Goal: Task Accomplishment & Management: Manage account settings

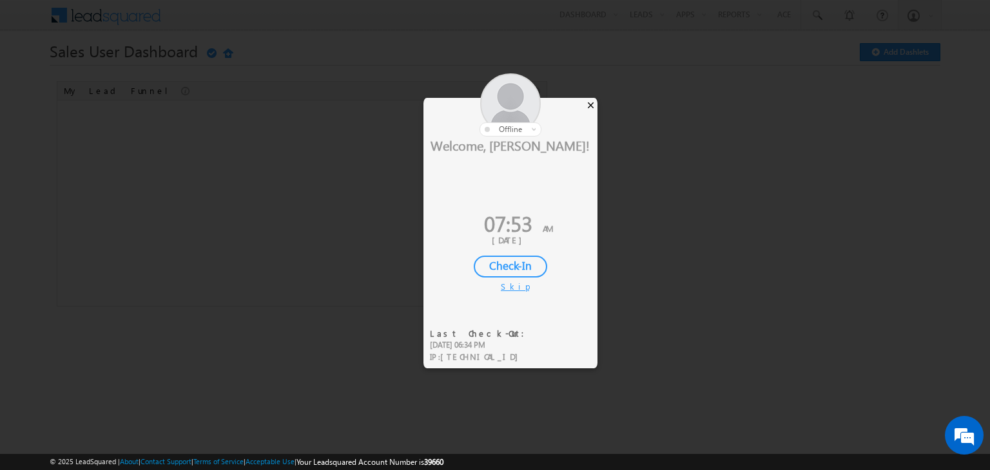
click at [593, 104] on div "×" at bounding box center [591, 105] width 14 height 14
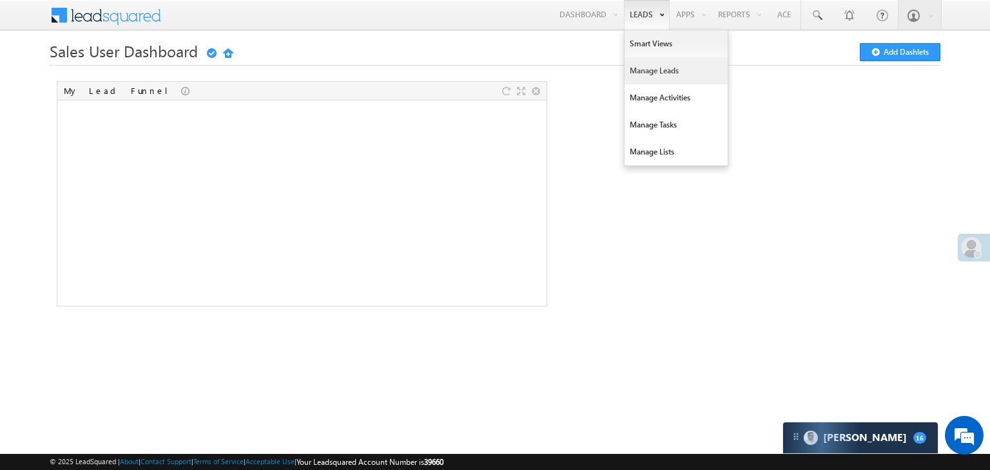
click at [649, 71] on link "Manage Leads" at bounding box center [675, 70] width 103 height 27
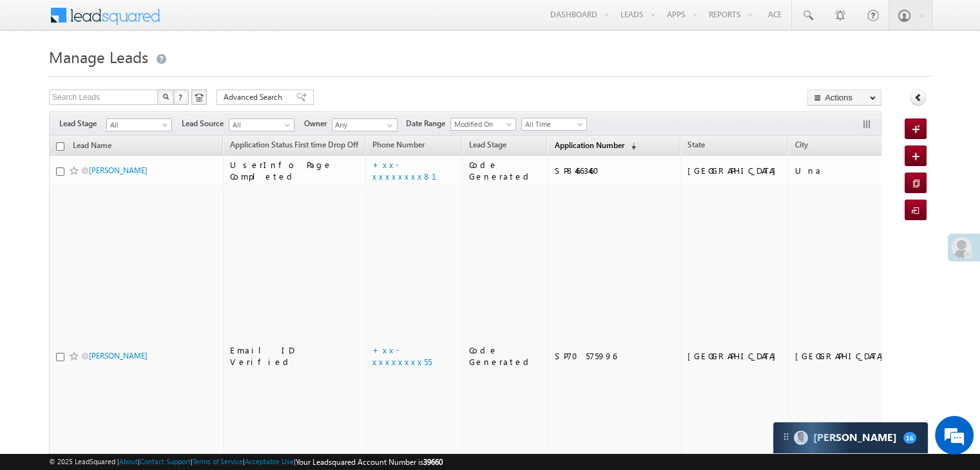
click at [558, 142] on span "Application Number" at bounding box center [589, 145] width 70 height 10
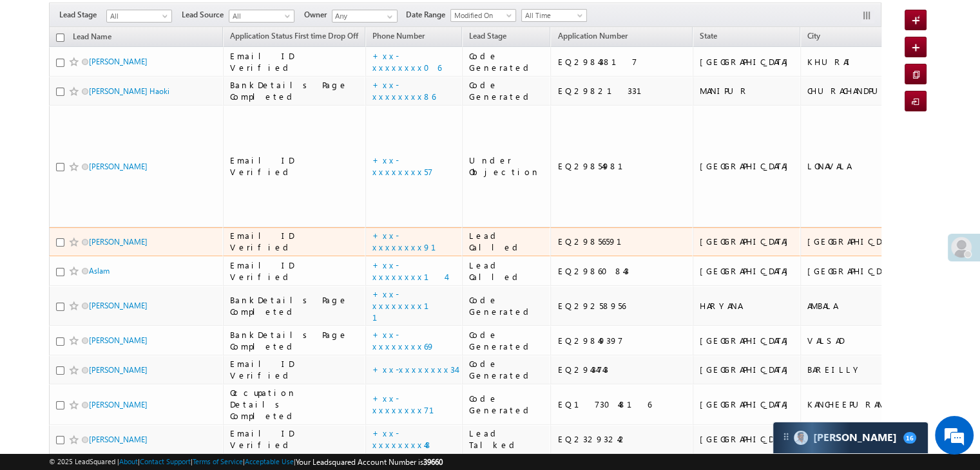
scroll to position [129, 0]
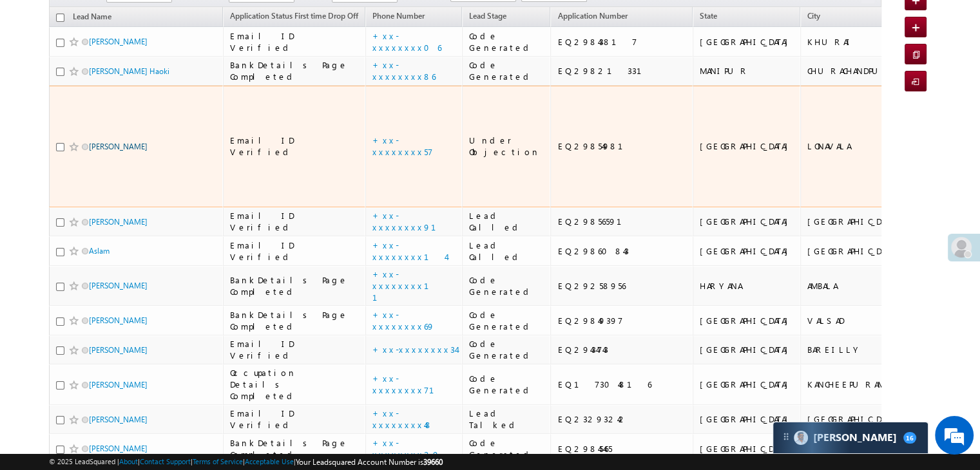
click at [108, 151] on link "Fardeen shaikh" at bounding box center [118, 147] width 59 height 10
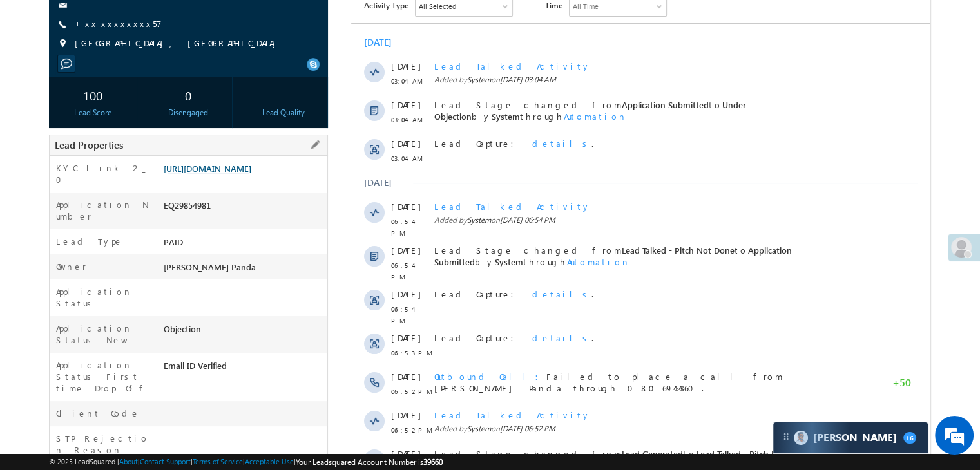
scroll to position [129, 0]
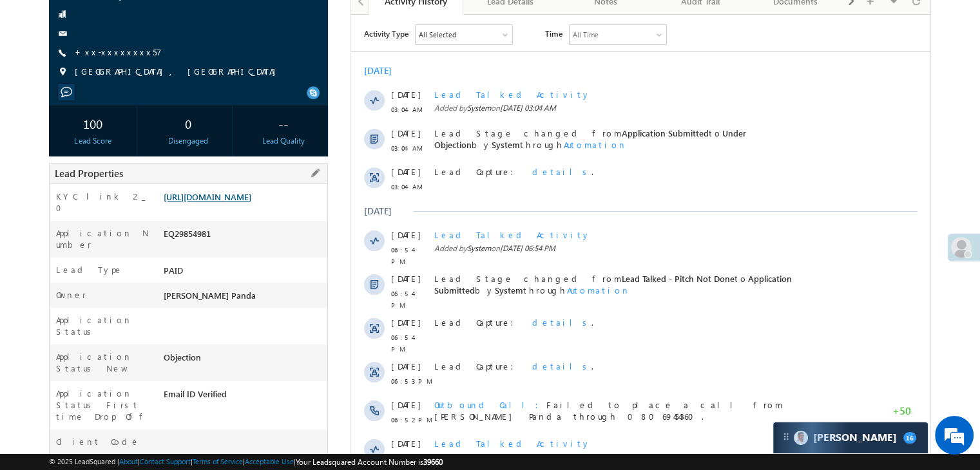
click at [251, 202] on link "[URL][DOMAIN_NAME]" at bounding box center [208, 196] width 88 height 11
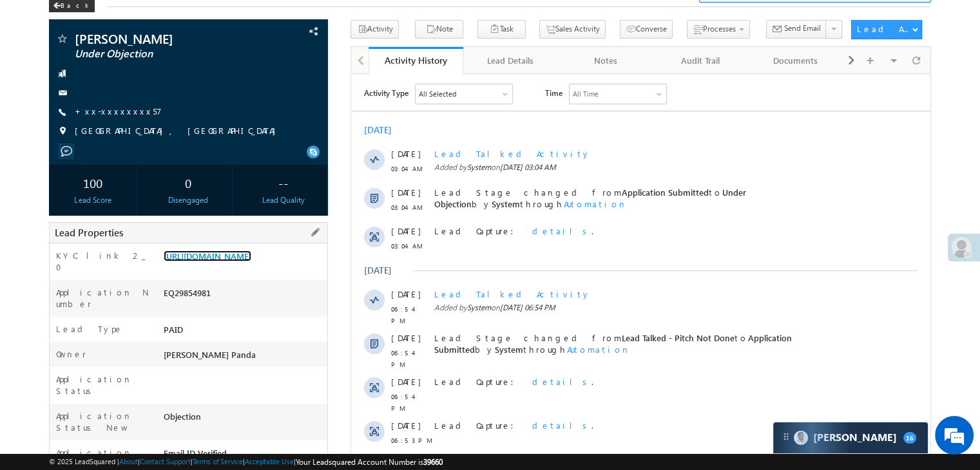
scroll to position [0, 0]
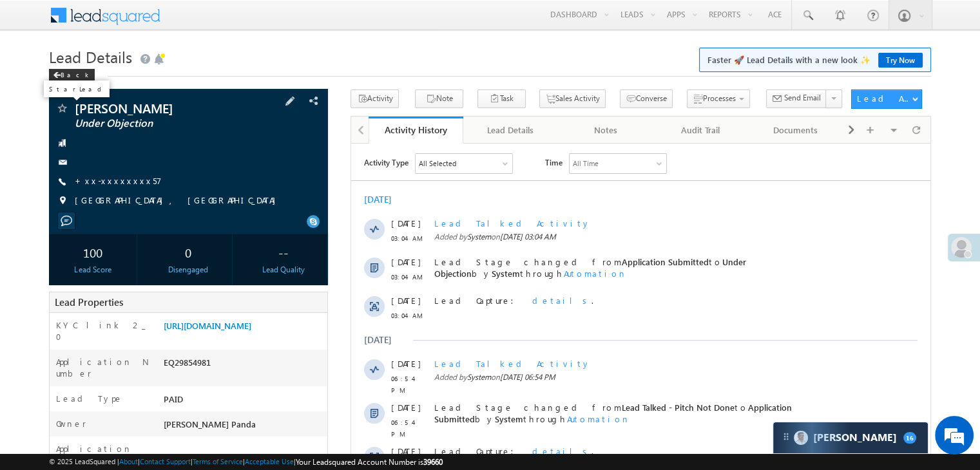
click at [63, 111] on span at bounding box center [61, 109] width 13 height 13
drag, startPoint x: 59, startPoint y: 77, endPoint x: 79, endPoint y: 70, distance: 20.4
click at [59, 77] on span at bounding box center [57, 75] width 8 height 6
click at [64, 75] on div "Back" at bounding box center [72, 75] width 46 height 13
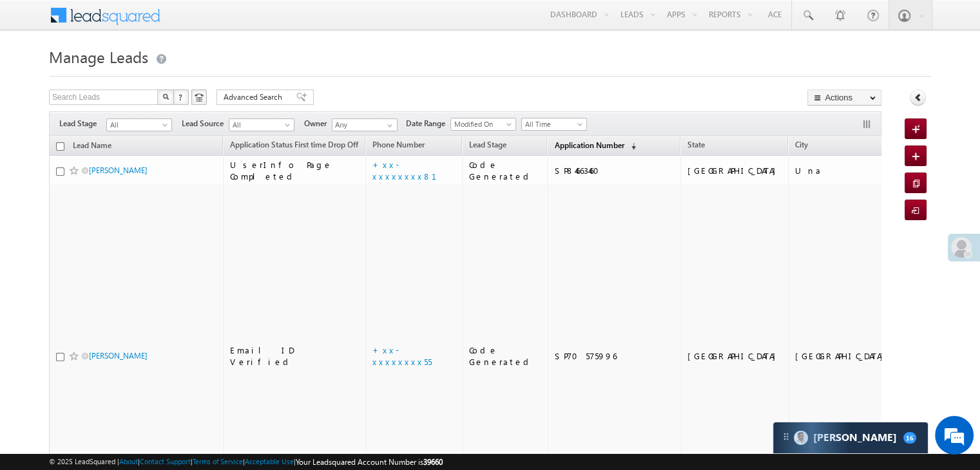
click at [567, 148] on span "Application Number" at bounding box center [589, 145] width 70 height 10
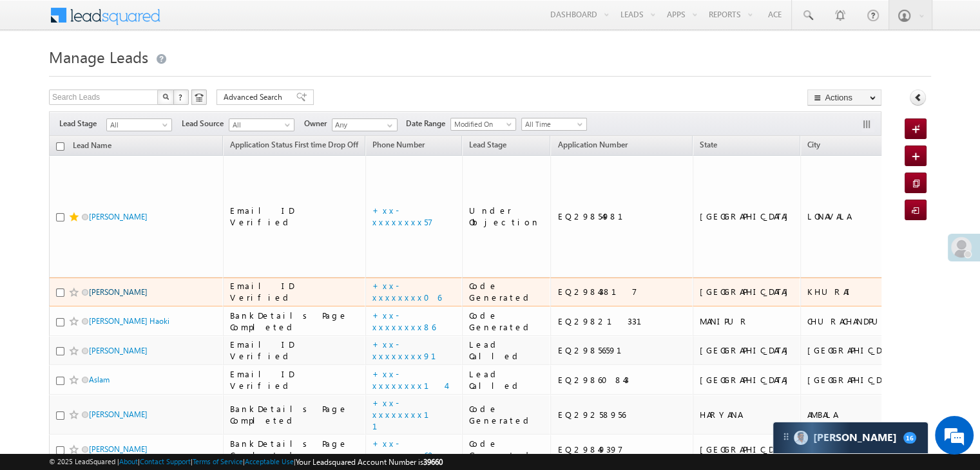
click at [126, 297] on link "[PERSON_NAME]" at bounding box center [118, 292] width 59 height 10
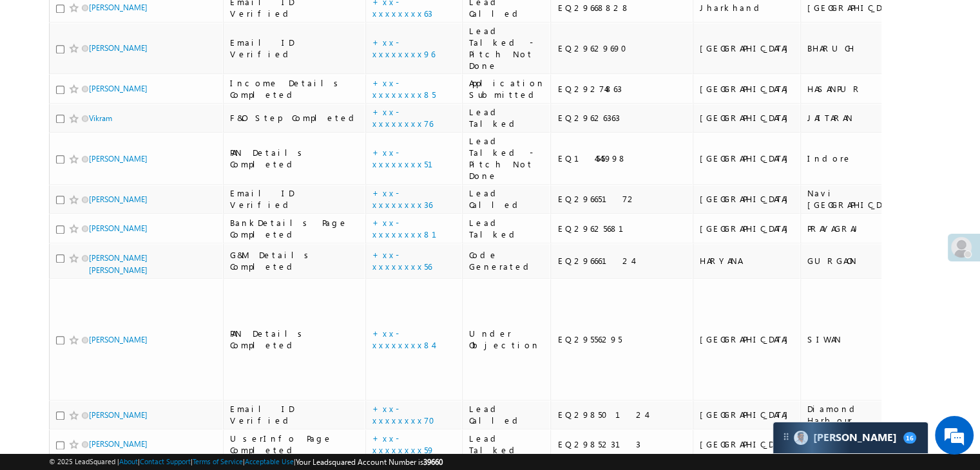
scroll to position [1418, 0]
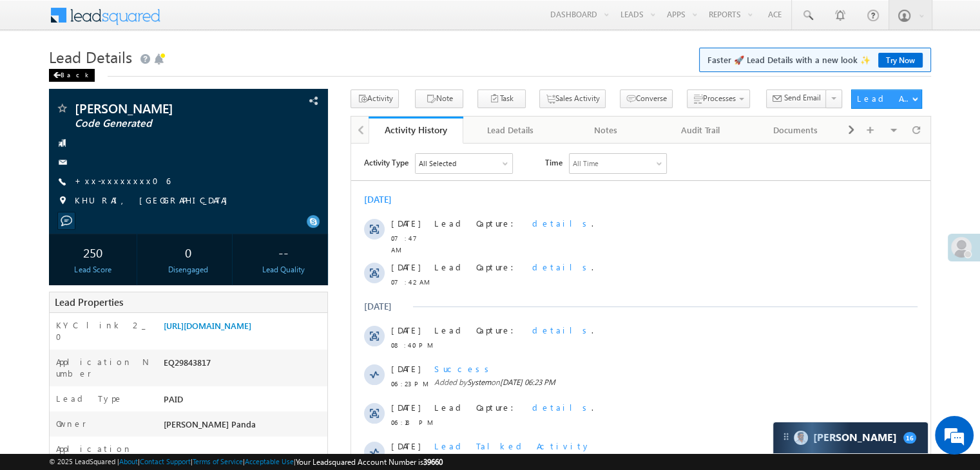
click at [66, 73] on div "Back" at bounding box center [72, 75] width 46 height 13
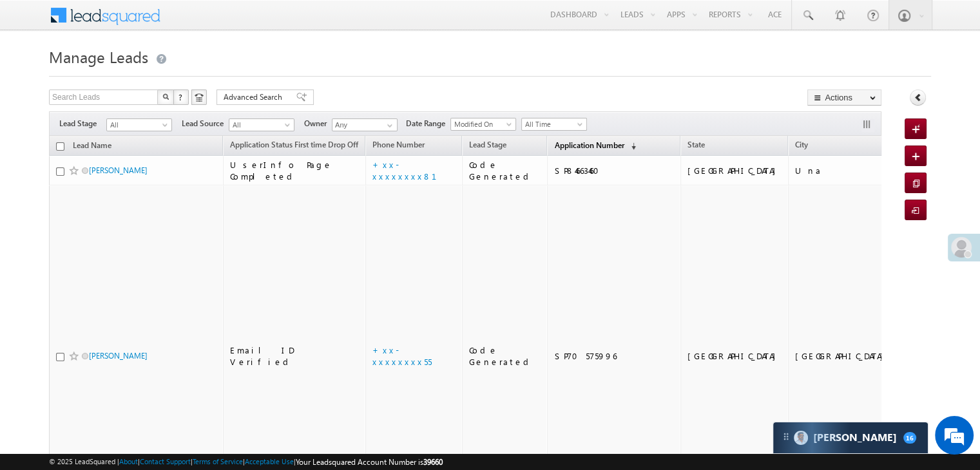
click at [558, 145] on span "Application Number" at bounding box center [589, 145] width 70 height 10
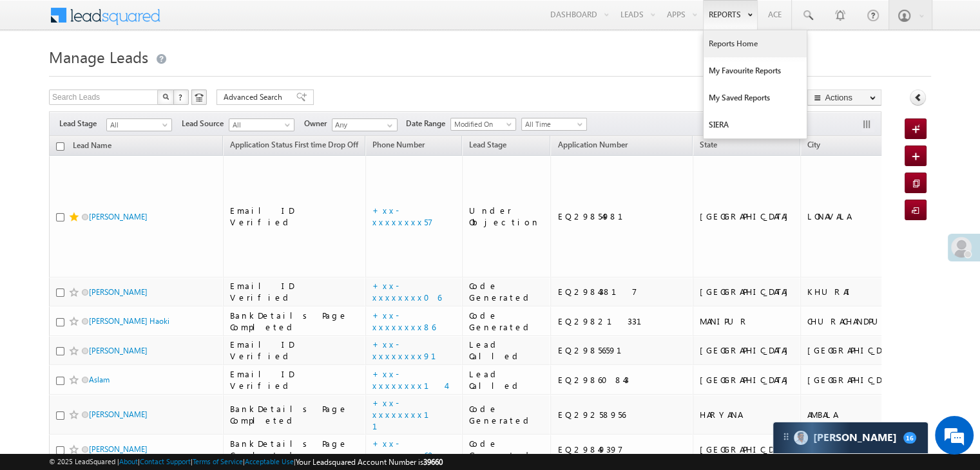
click at [740, 45] on link "Reports Home" at bounding box center [755, 43] width 103 height 27
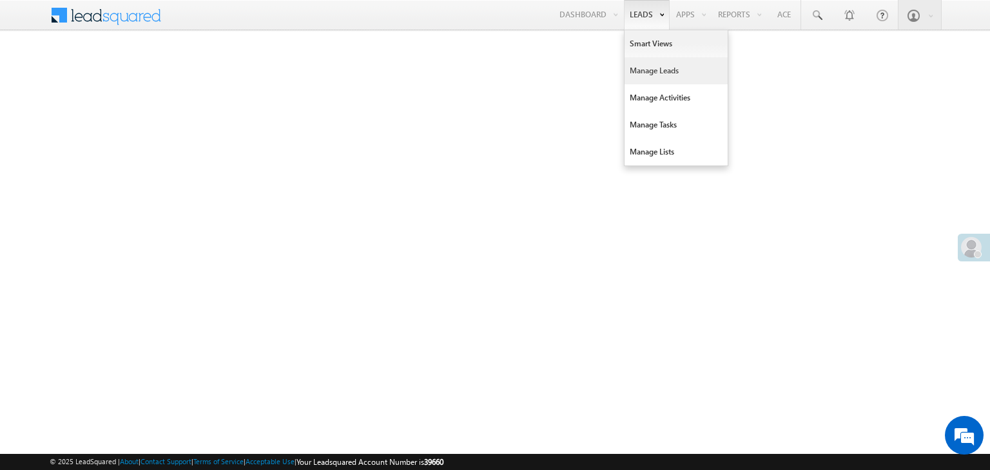
click at [637, 73] on link "Manage Leads" at bounding box center [675, 70] width 103 height 27
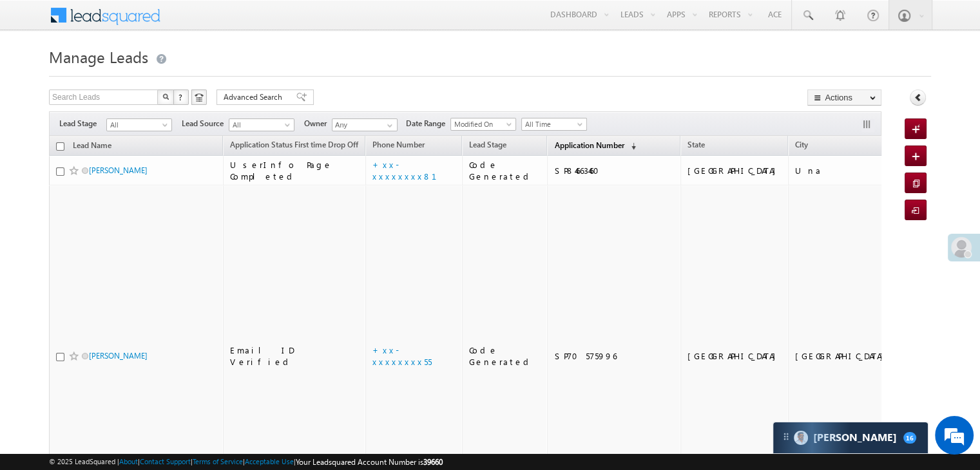
click at [564, 146] on span "Application Number" at bounding box center [589, 145] width 70 height 10
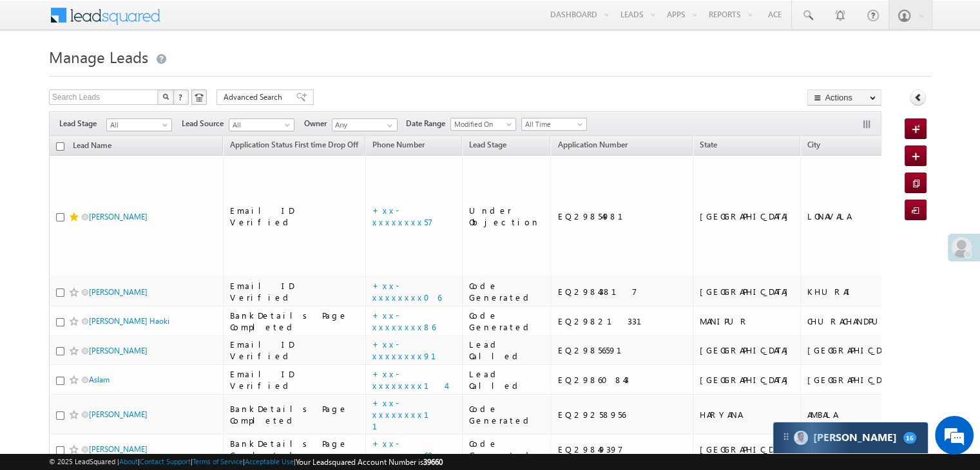
click at [879, 441] on div "Carter 16" at bounding box center [850, 438] width 155 height 31
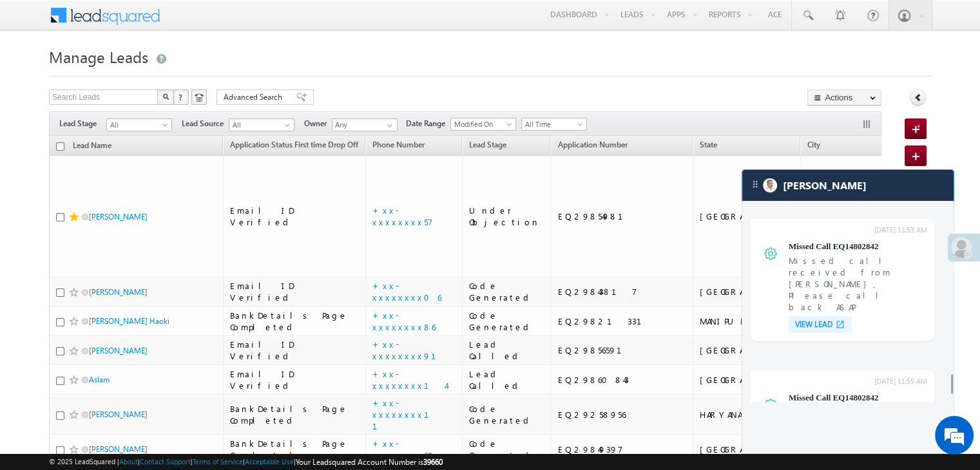
scroll to position [4887, 0]
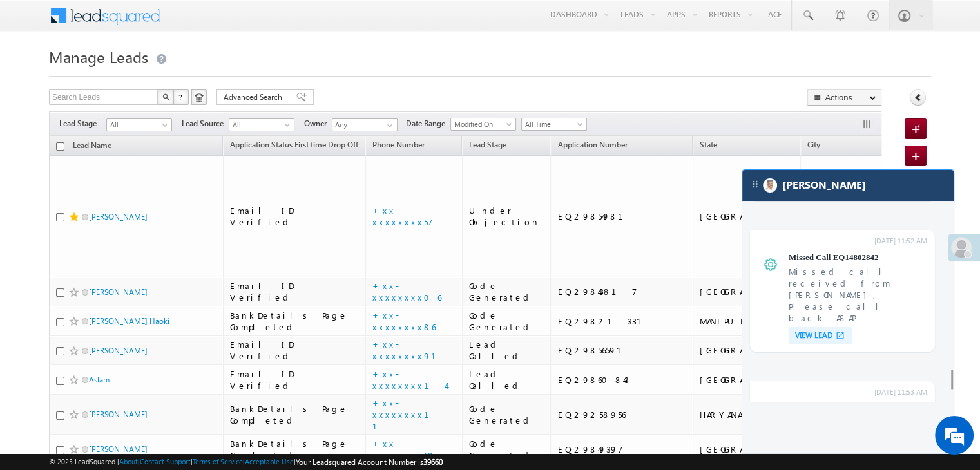
click at [843, 186] on div "[PERSON_NAME]" at bounding box center [847, 185] width 211 height 31
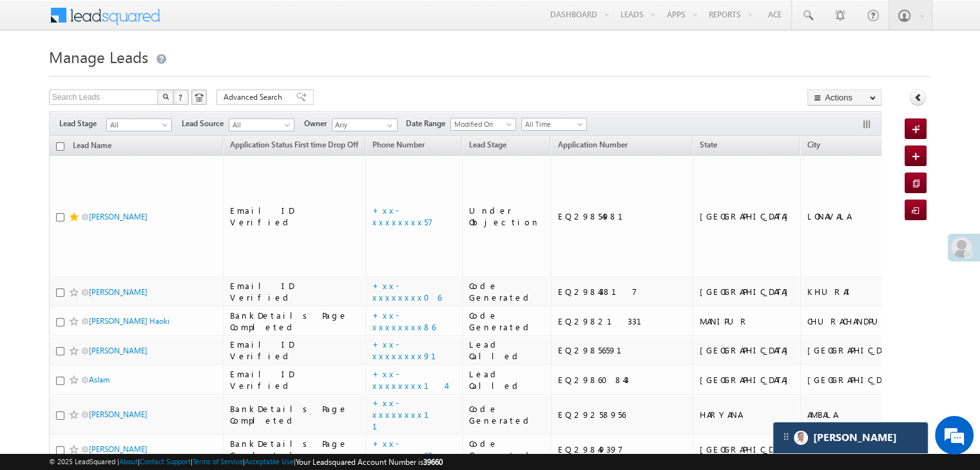
scroll to position [5141, 0]
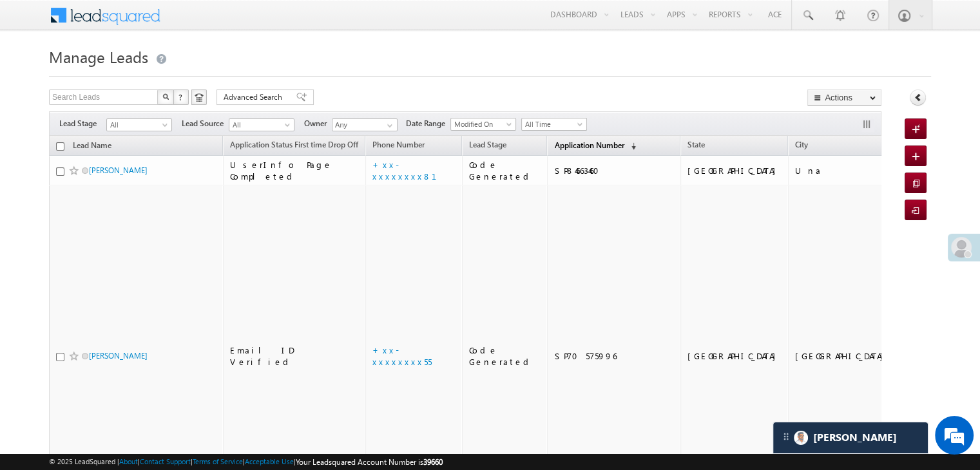
click at [573, 148] on span "Application Number" at bounding box center [589, 145] width 70 height 10
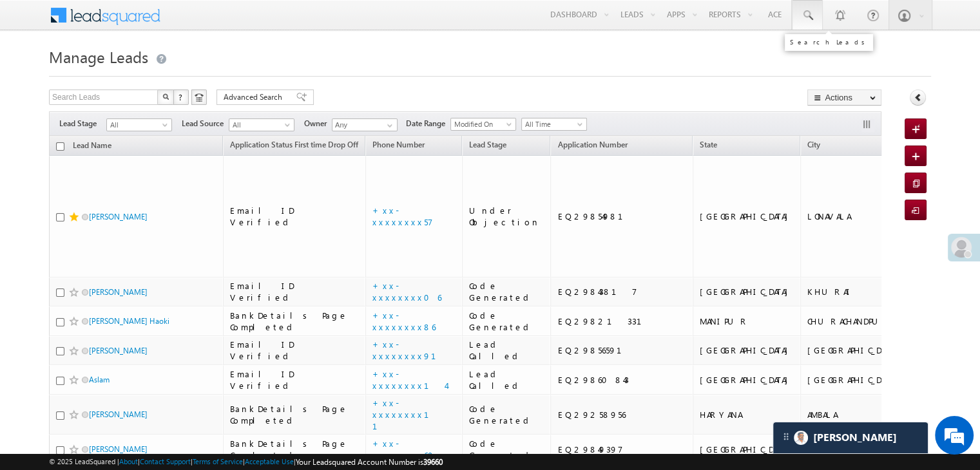
click at [812, 12] on span at bounding box center [807, 15] width 13 height 13
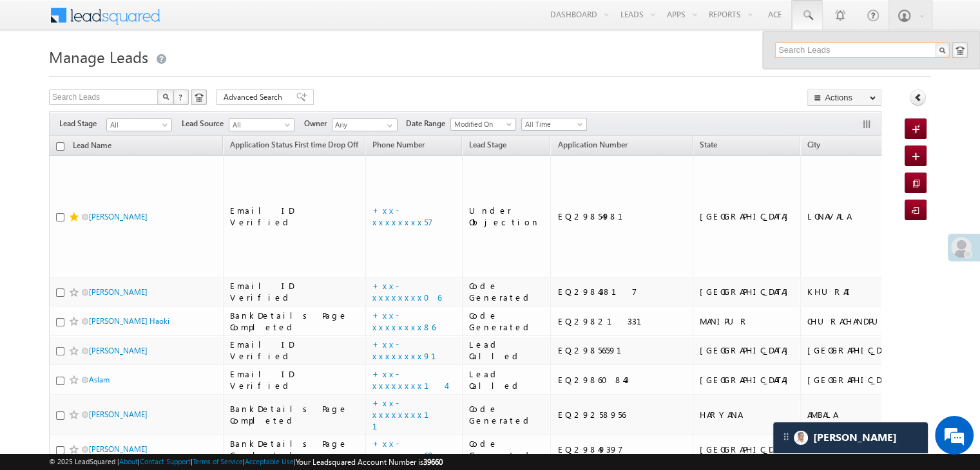
paste input "EQ29849397"
type input "EQ29849397"
click at [807, 70] on div "Ankitna Patel" at bounding box center [868, 69] width 173 height 14
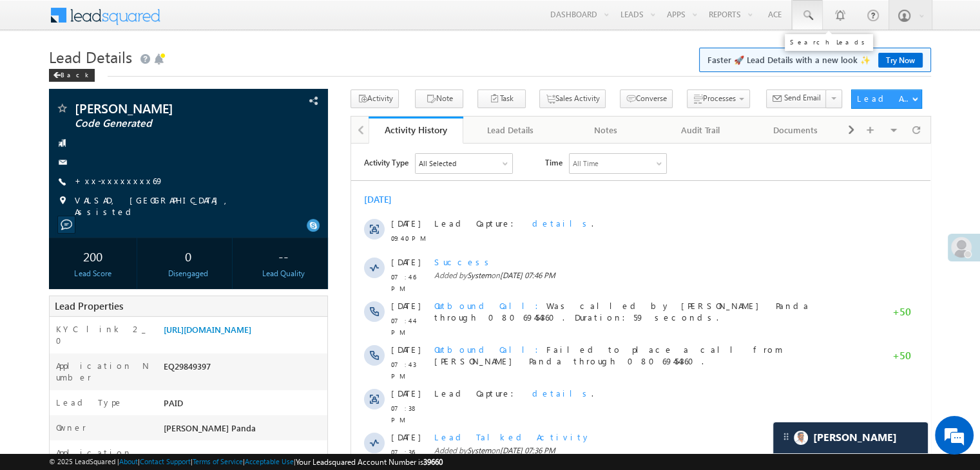
click at [812, 16] on span at bounding box center [807, 15] width 13 height 13
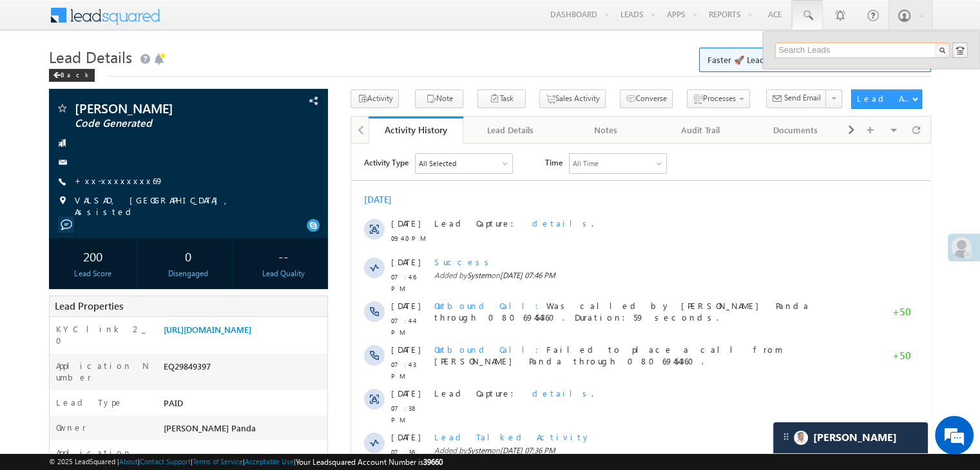
paste input "8755304085"
type input "8755304085"
click at [820, 68] on div "[PERSON_NAME]" at bounding box center [868, 69] width 173 height 14
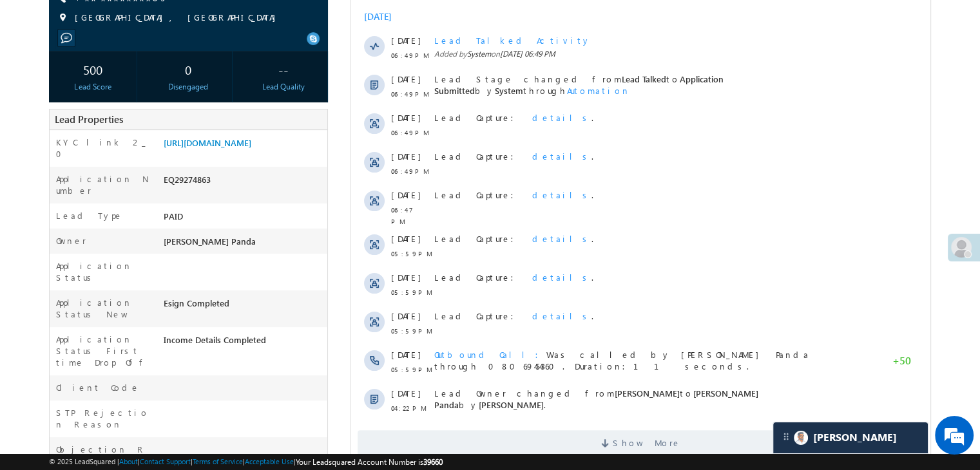
scroll to position [193, 0]
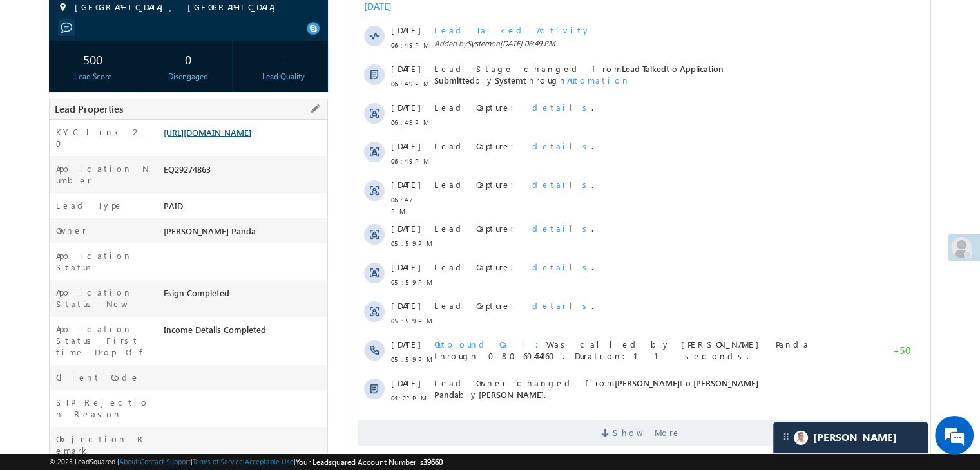
click at [251, 138] on link "[URL][DOMAIN_NAME]" at bounding box center [208, 132] width 88 height 11
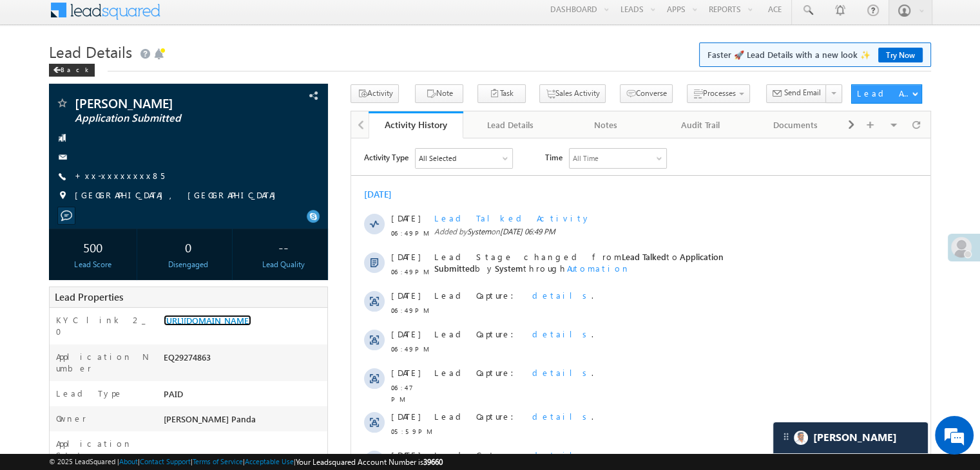
scroll to position [0, 0]
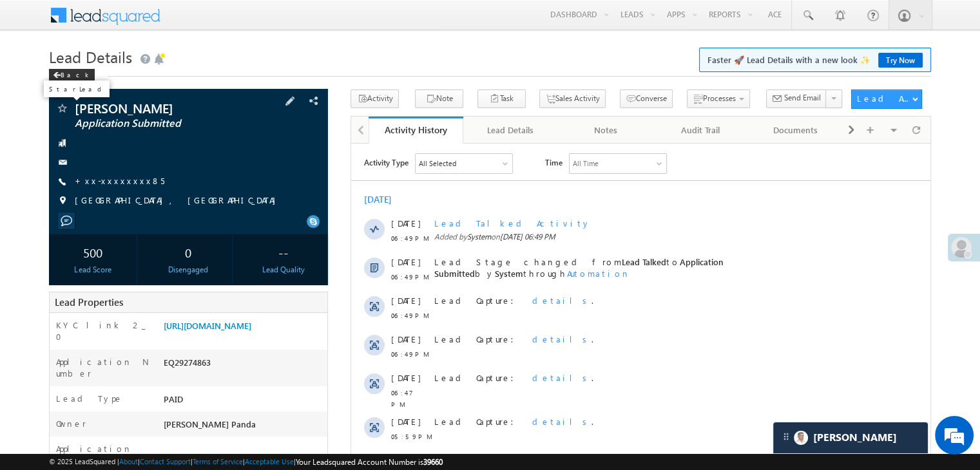
click at [67, 109] on span at bounding box center [61, 109] width 13 height 13
click at [72, 75] on div "Back" at bounding box center [72, 75] width 46 height 13
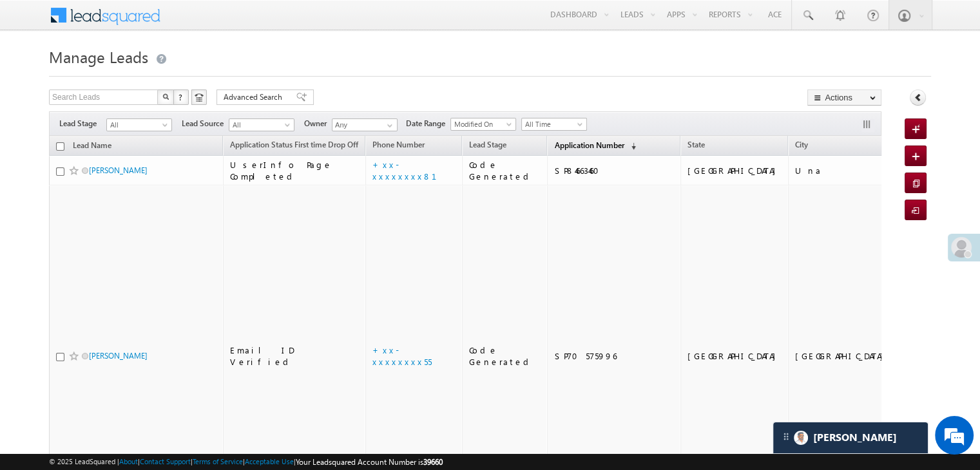
click at [554, 142] on span "Application Number" at bounding box center [589, 145] width 70 height 10
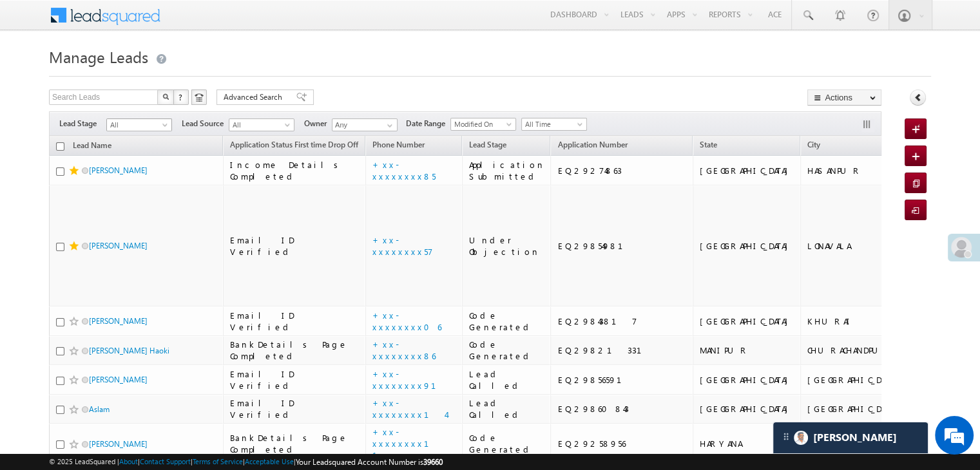
click at [160, 119] on span "All" at bounding box center [137, 125] width 61 height 12
click at [137, 146] on link "Lead Generated" at bounding box center [139, 152] width 65 height 12
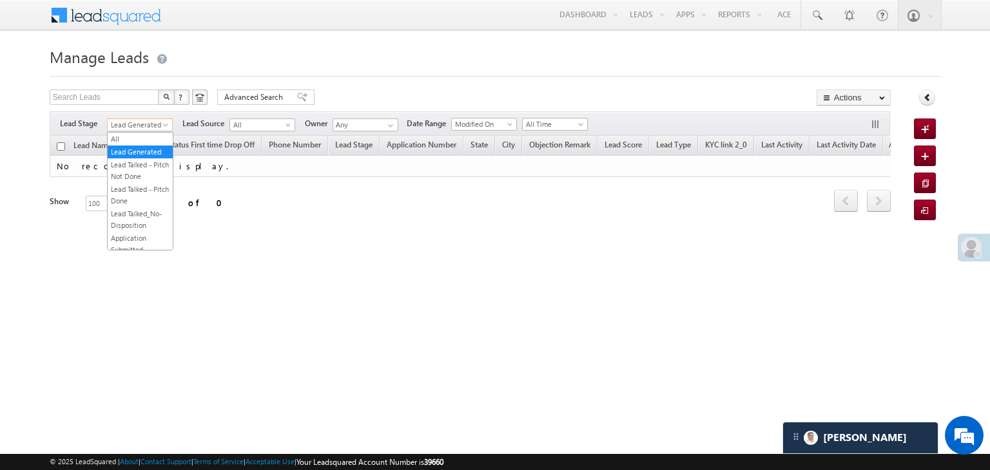
click at [150, 121] on span "Lead Generated" at bounding box center [138, 125] width 61 height 12
click at [130, 136] on link "All" at bounding box center [140, 139] width 65 height 12
